Goal: Use online tool/utility: Utilize a website feature to perform a specific function

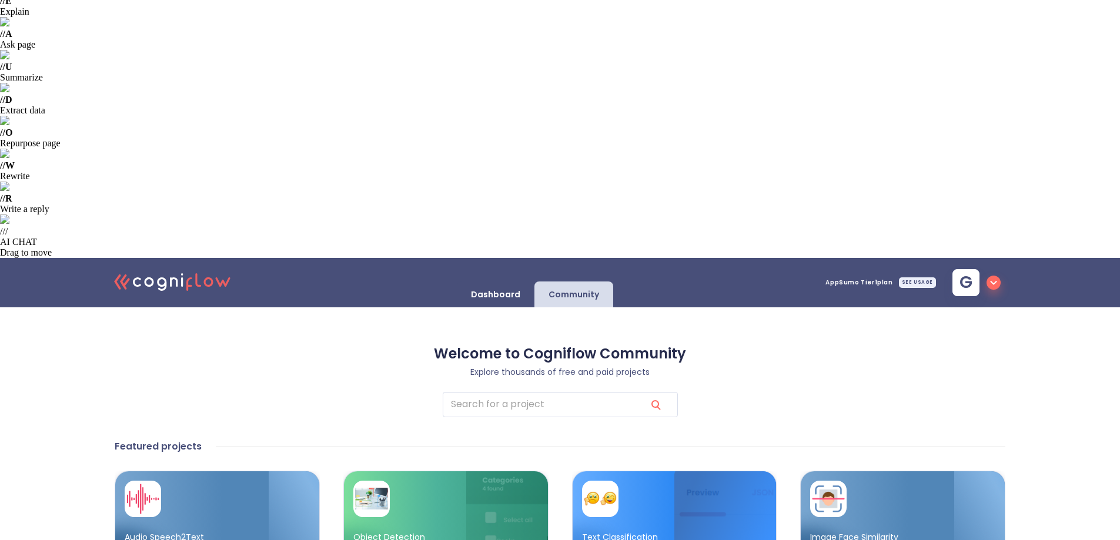
scroll to position [126, 0]
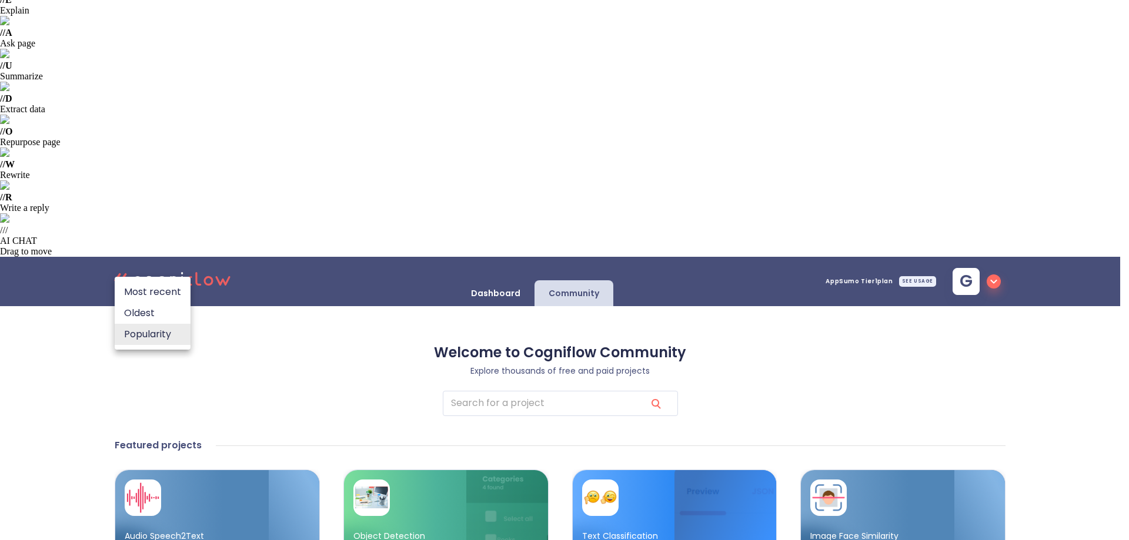
click at [162, 290] on li "Most recent" at bounding box center [153, 292] width 76 height 21
type input "recent"
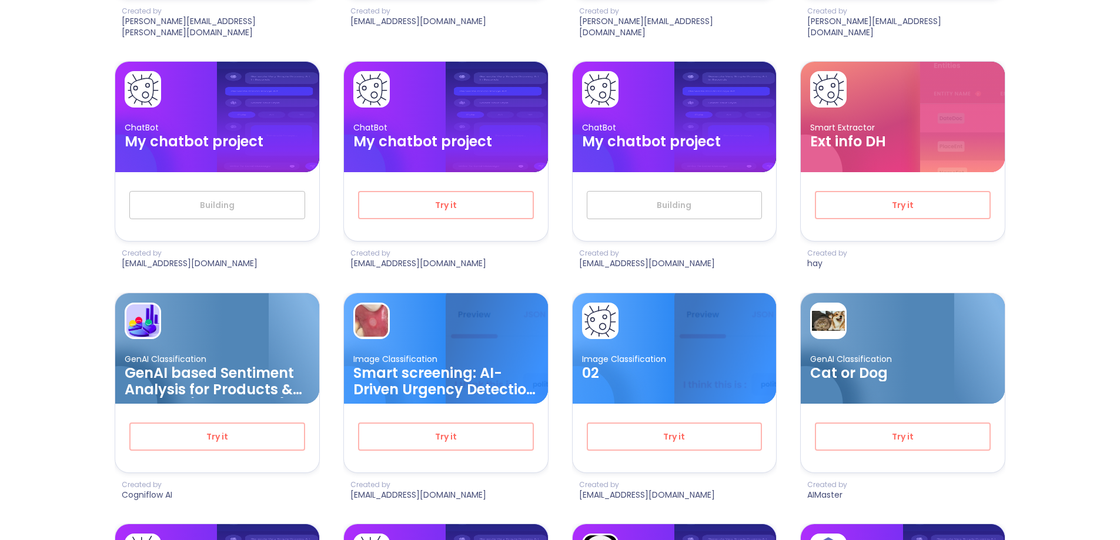
scroll to position [1289, 0]
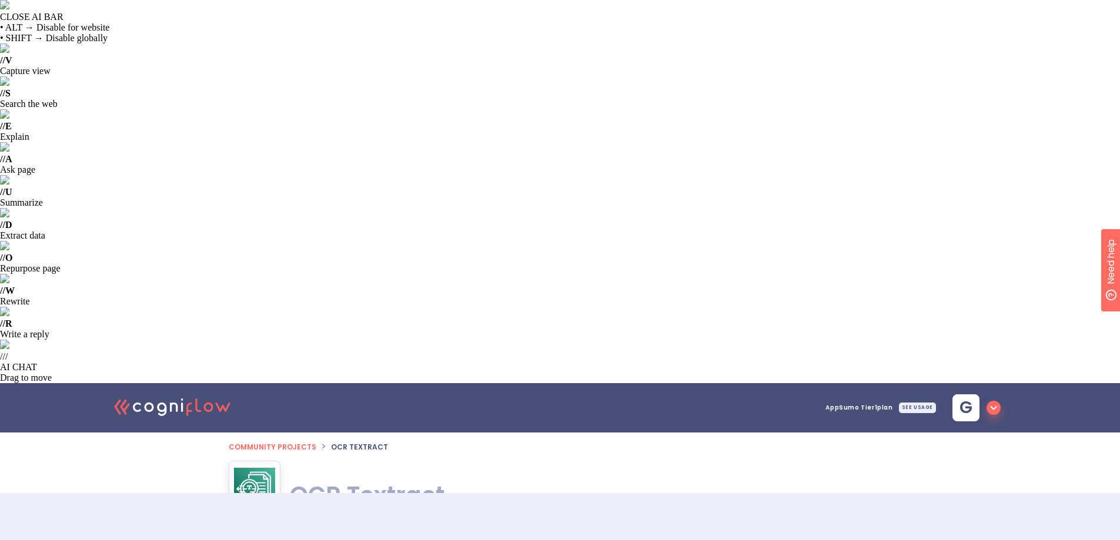
click at [461, 537] on p "OCR" at bounding box center [469, 542] width 18 height 11
click at [467, 537] on p "OCR" at bounding box center [469, 542] width 18 height 11
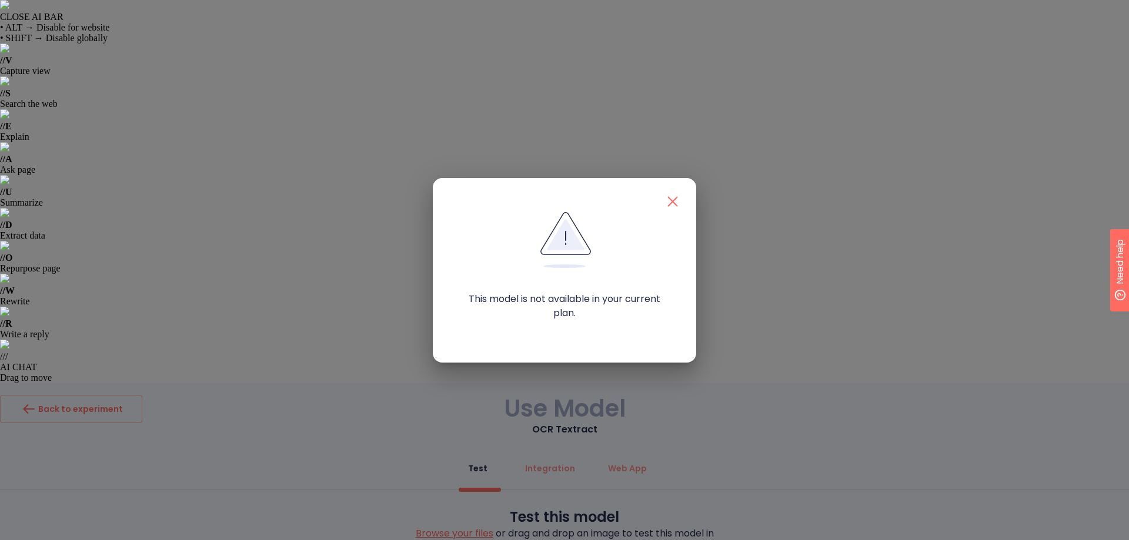
click at [673, 197] on icon "button" at bounding box center [672, 201] width 19 height 19
